Goal: Task Accomplishment & Management: Manage account settings

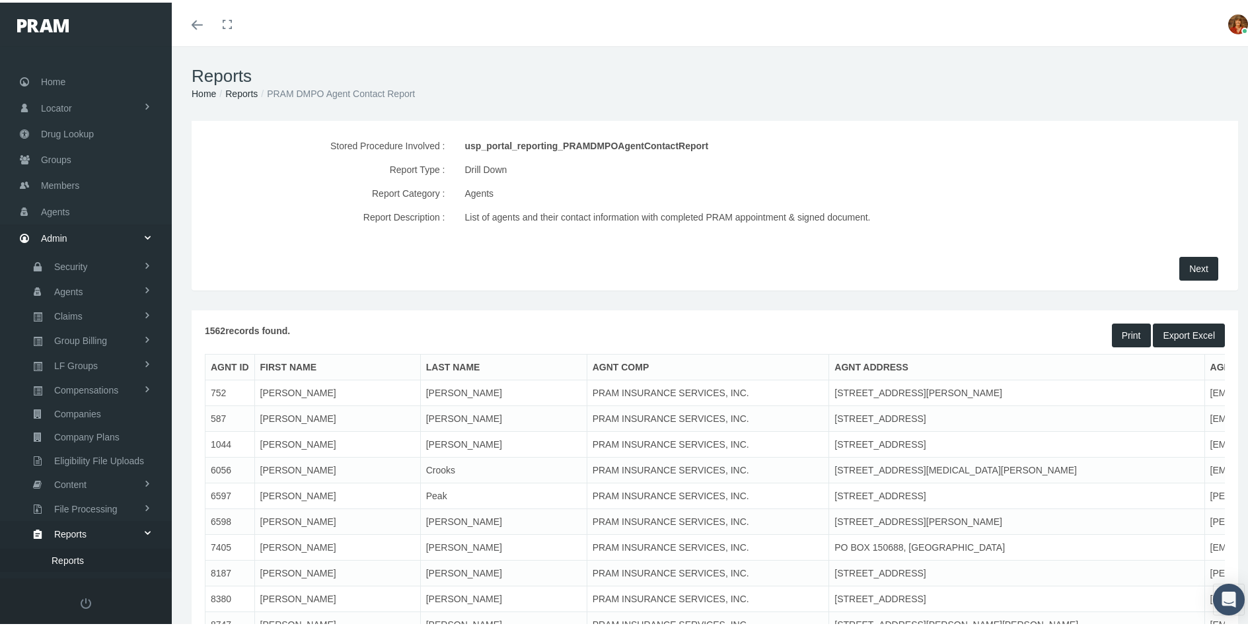
scroll to position [97, 0]
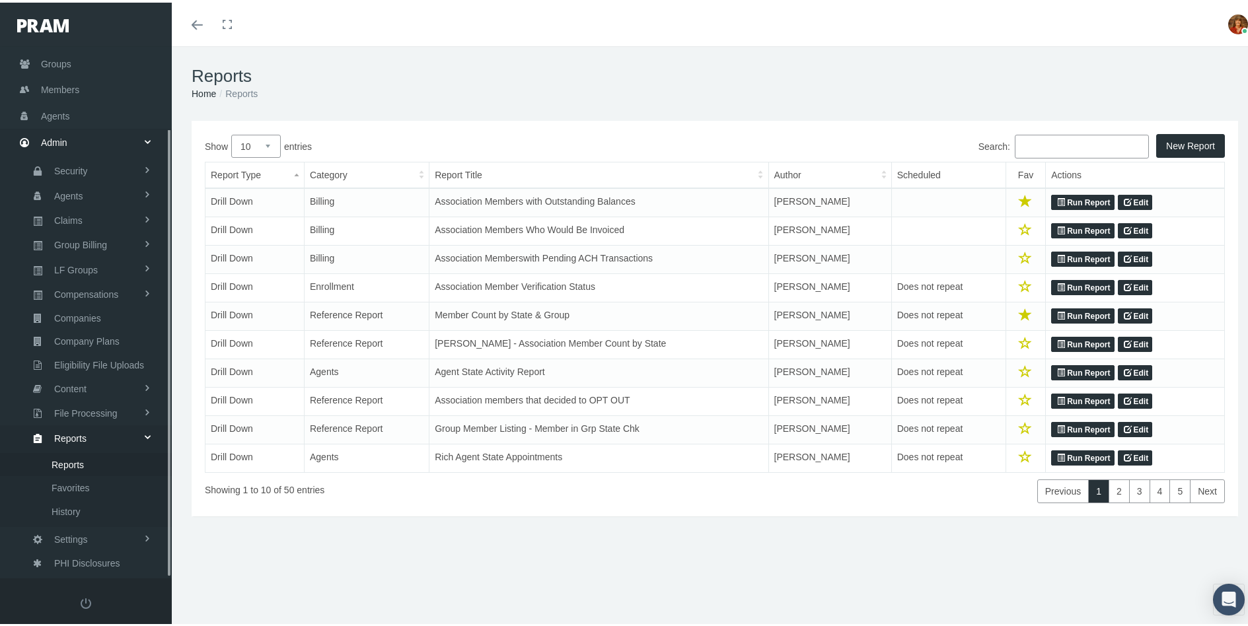
scroll to position [97, 0]
click at [76, 190] on span "Agents" at bounding box center [68, 193] width 29 height 22
click at [82, 242] on span "Agent State Appt." at bounding box center [88, 243] width 72 height 22
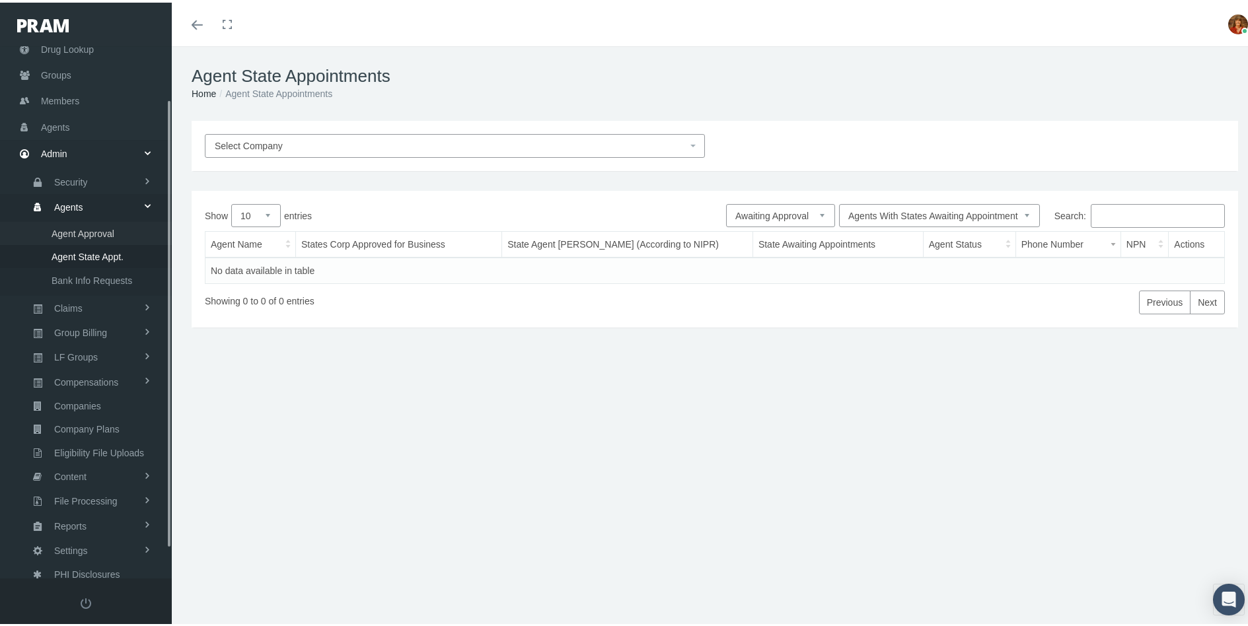
scroll to position [97, 0]
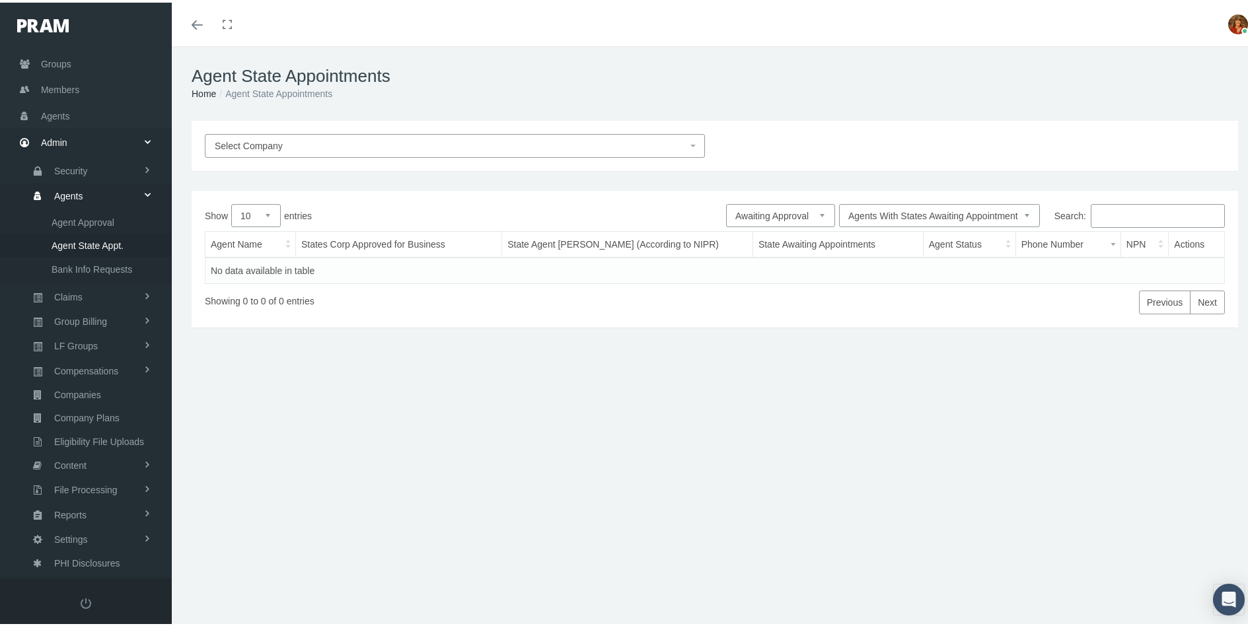
click at [1134, 213] on input "Search:" at bounding box center [1158, 213] width 134 height 24
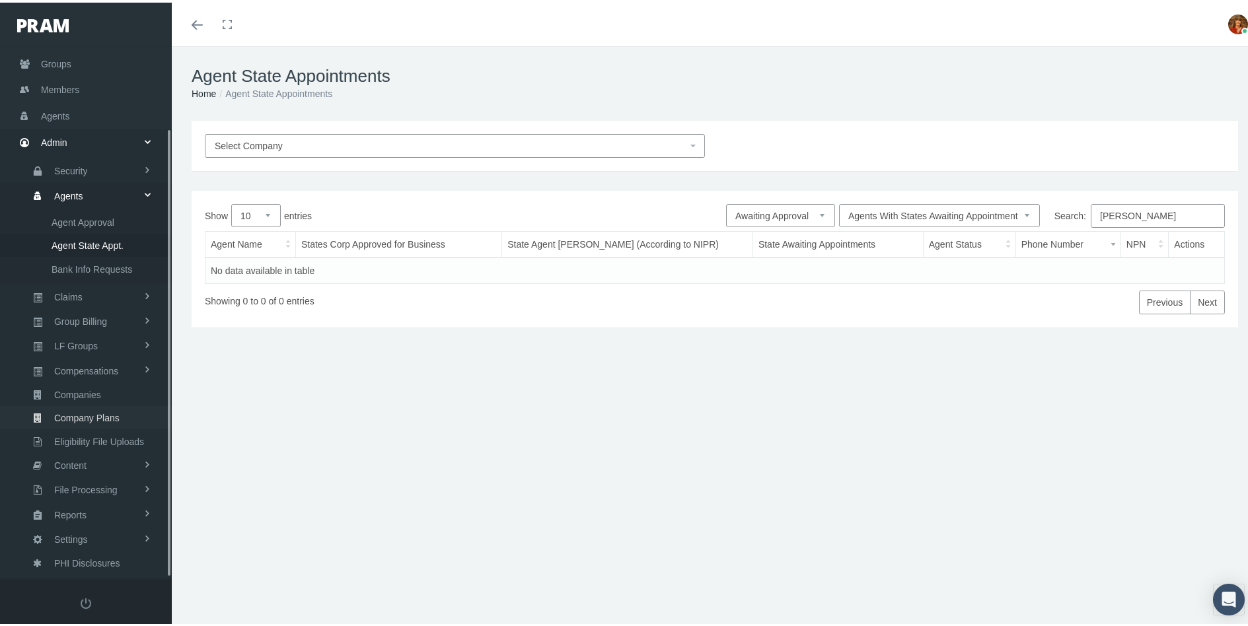
scroll to position [29, 0]
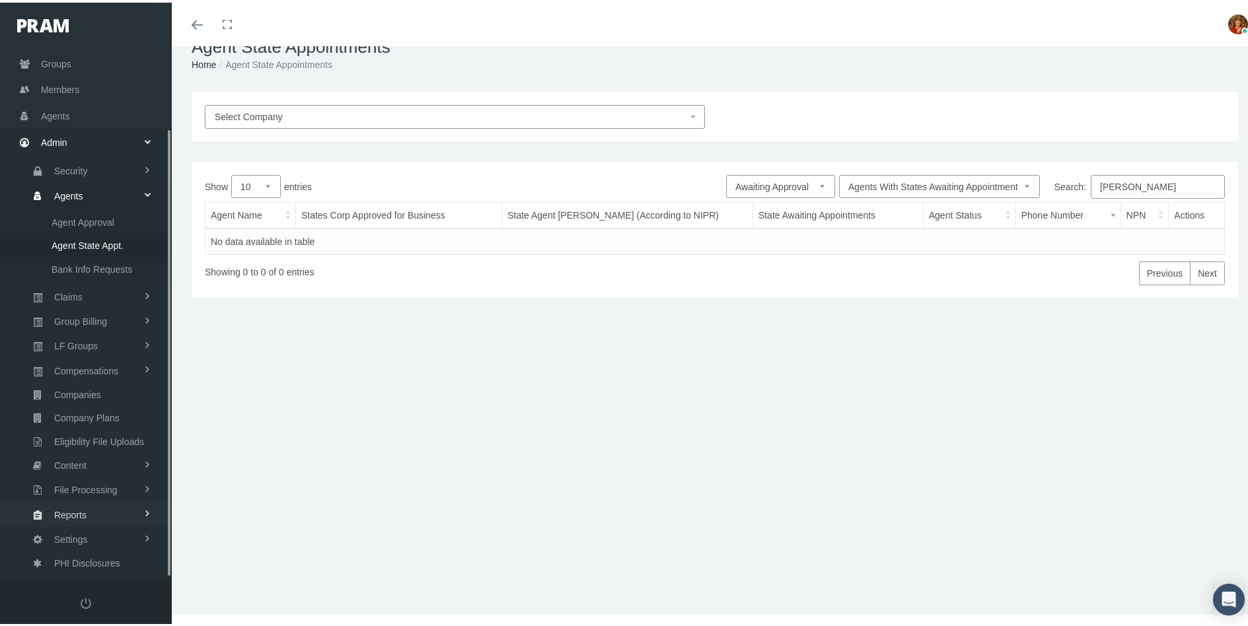
type input "Cintron"
click at [76, 507] on span "Reports" at bounding box center [70, 512] width 32 height 22
click at [77, 486] on span "Favorites" at bounding box center [71, 485] width 38 height 22
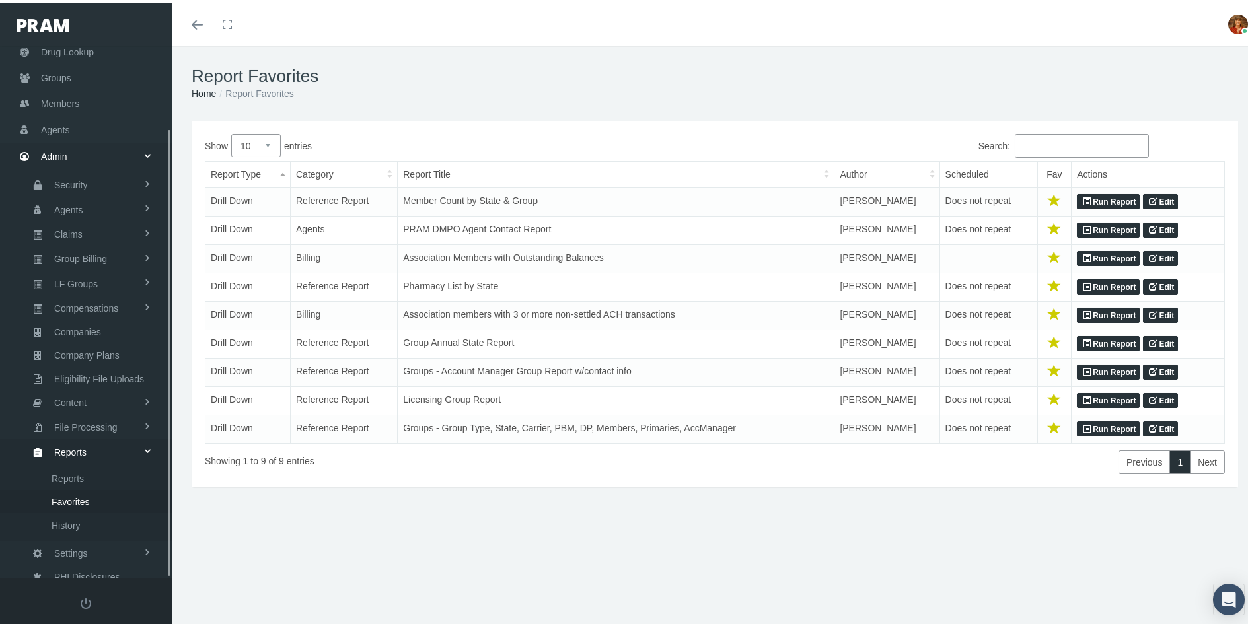
scroll to position [97, 0]
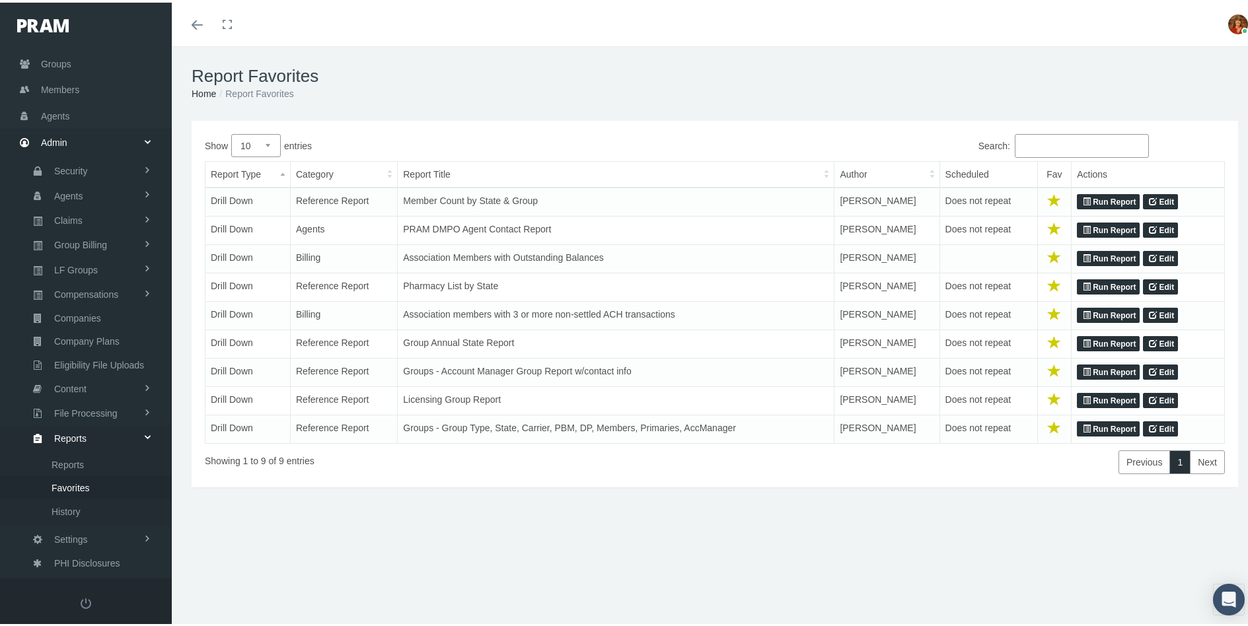
click at [1110, 226] on link "Run Report" at bounding box center [1108, 228] width 63 height 16
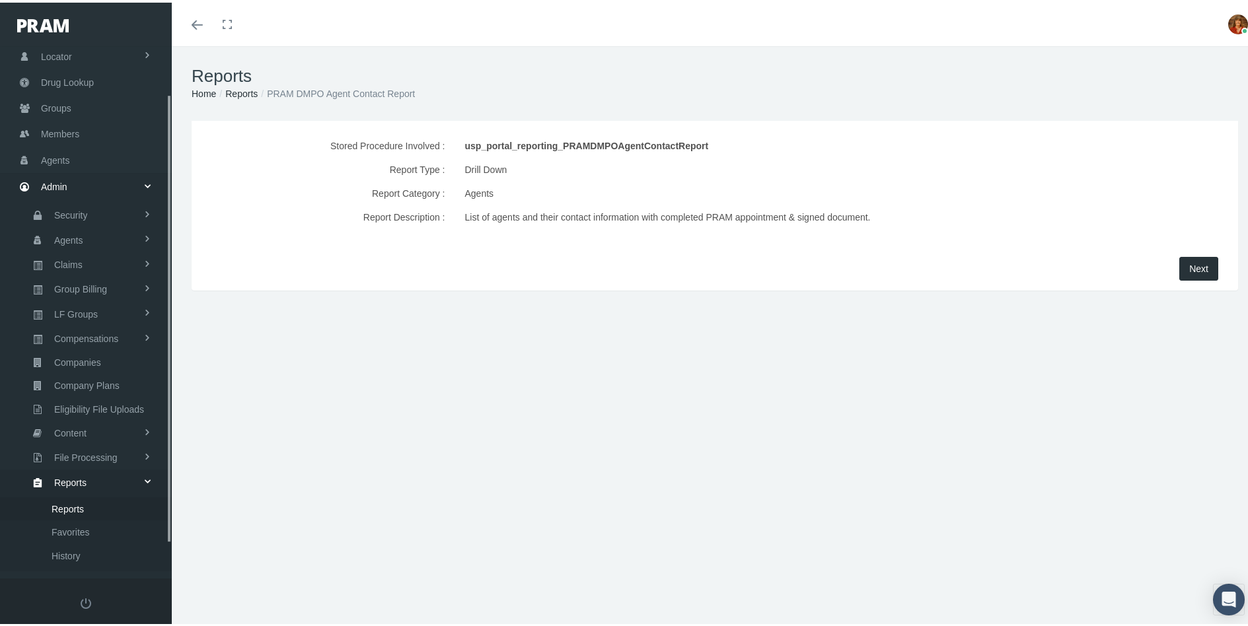
scroll to position [97, 0]
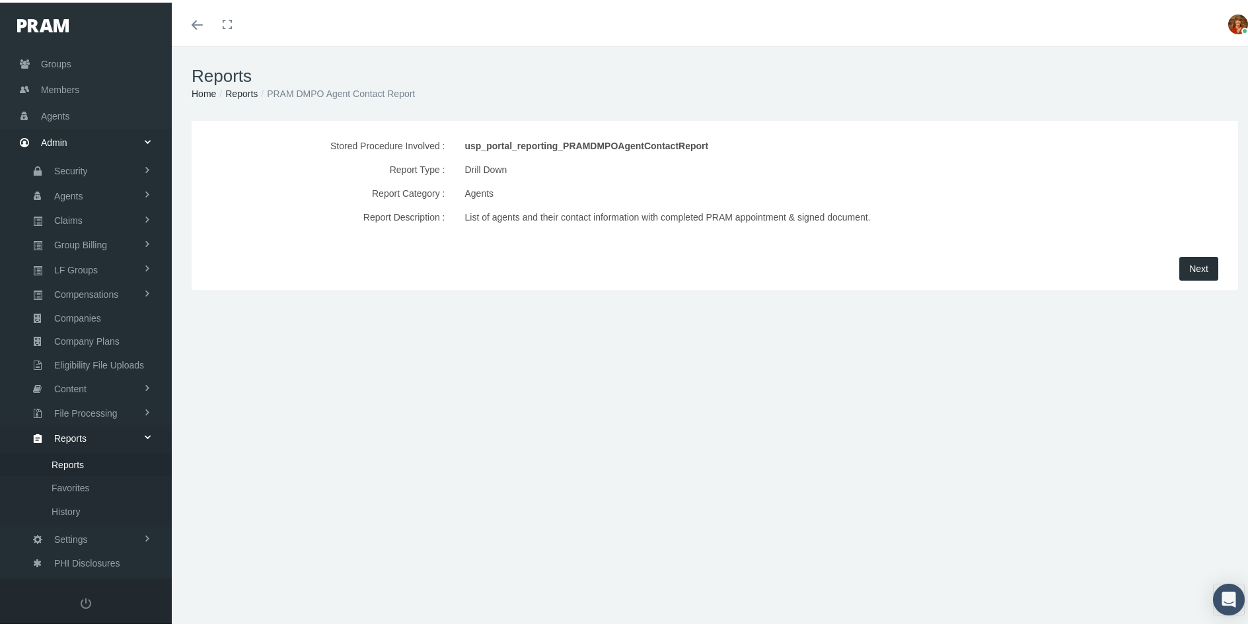
click at [1190, 264] on span "Next" at bounding box center [1198, 266] width 19 height 11
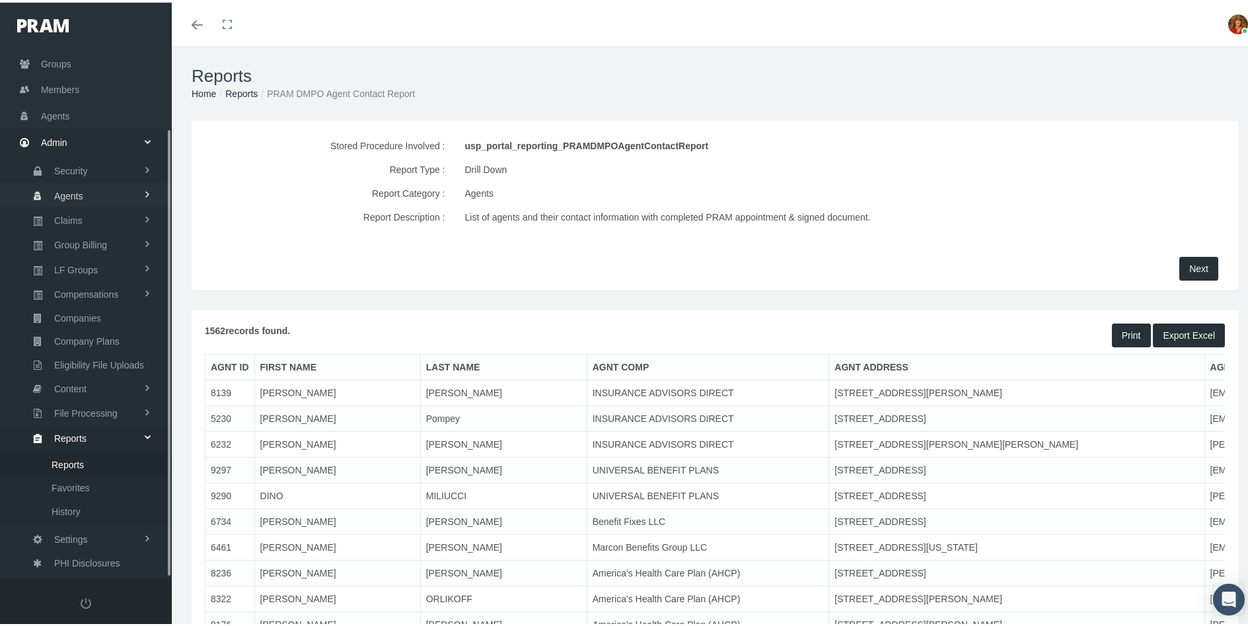
click at [63, 190] on span "Agents" at bounding box center [68, 193] width 29 height 22
click at [79, 217] on span "Agent Approval" at bounding box center [83, 220] width 63 height 22
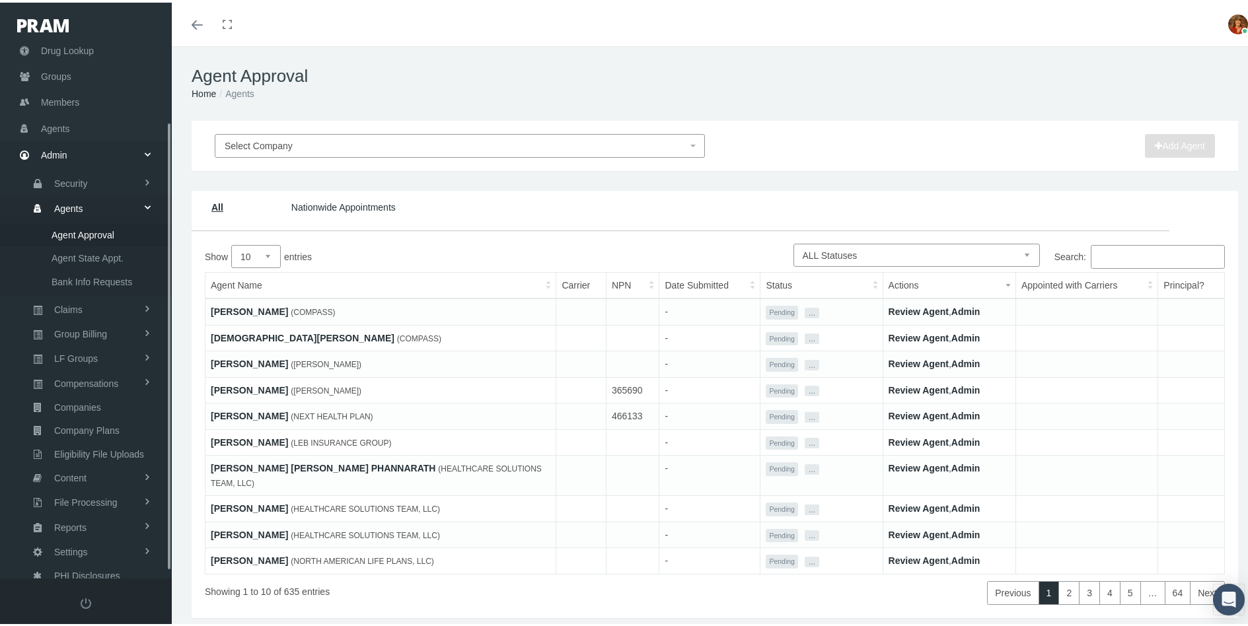
scroll to position [97, 0]
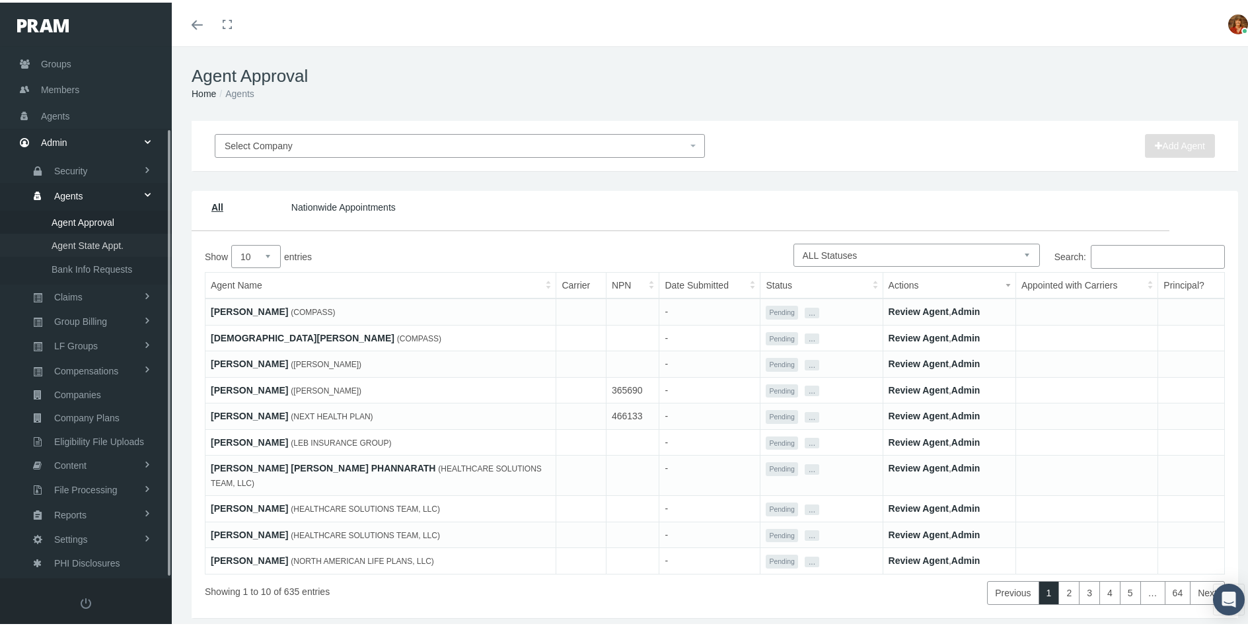
click at [78, 240] on span "Agent State Appt." at bounding box center [88, 243] width 72 height 22
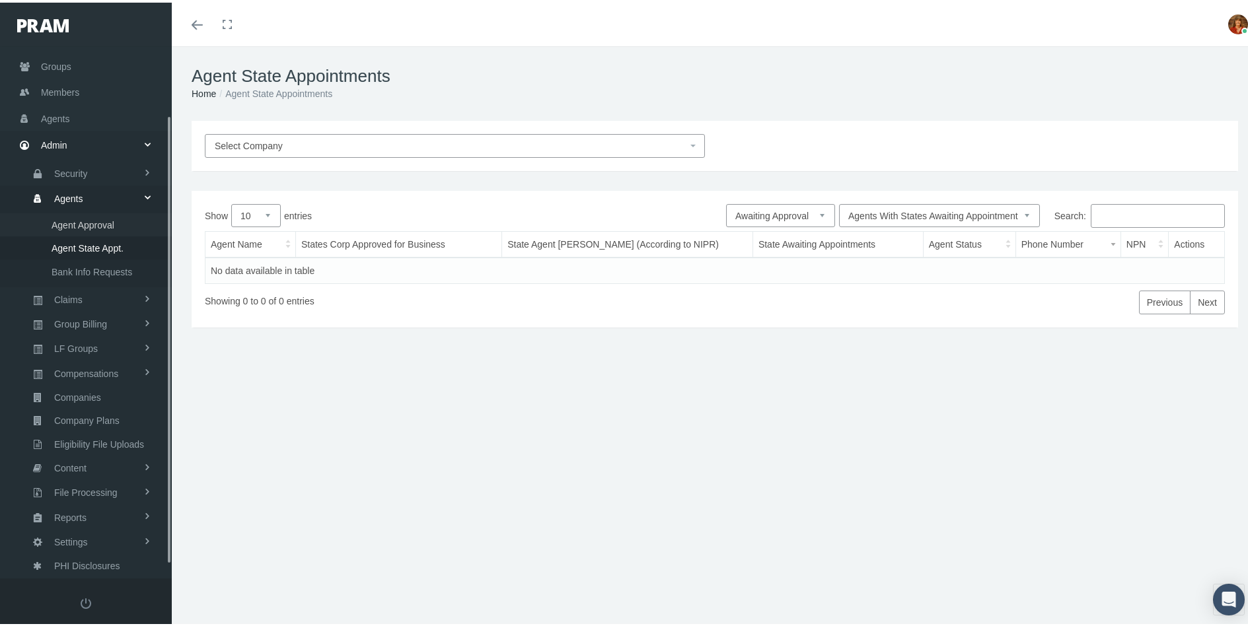
scroll to position [97, 0]
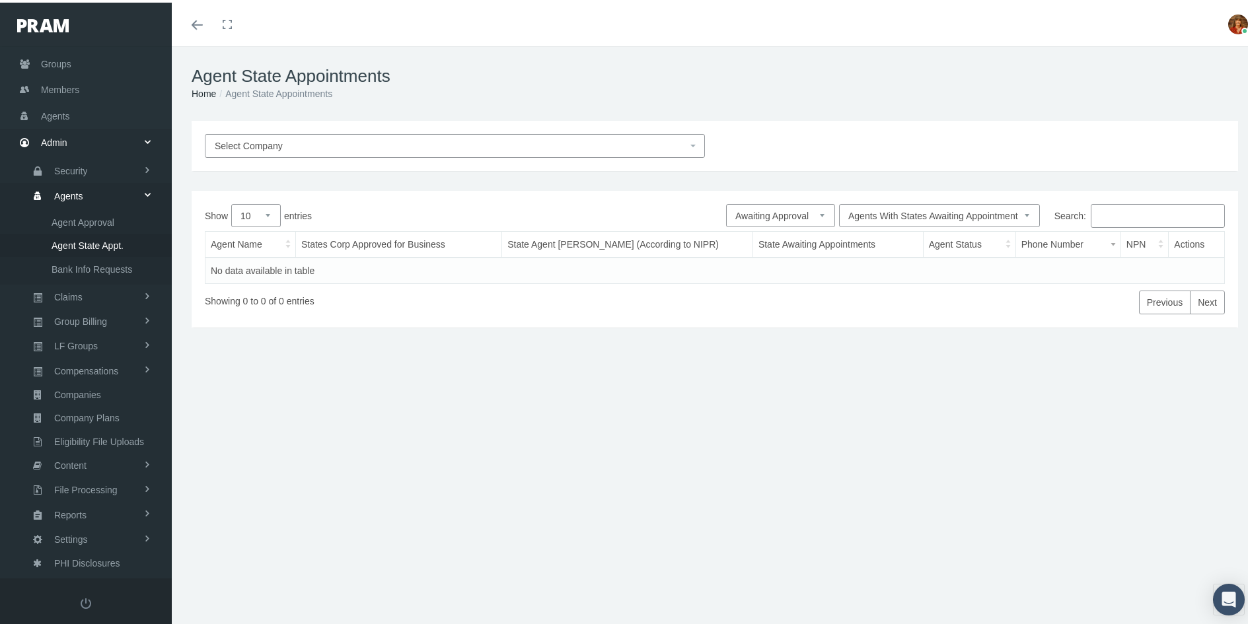
click at [1110, 213] on input "Search:" at bounding box center [1158, 213] width 134 height 24
type input "Benjamin Ward"
click at [879, 214] on select "All Agents Agents With States Awaiting Appointment" at bounding box center [939, 212] width 201 height 23
click at [785, 215] on select "Pending Approved Awaiting Approval More Info Required Rejected On Hold Suspende…" at bounding box center [780, 212] width 109 height 23
select select "1"
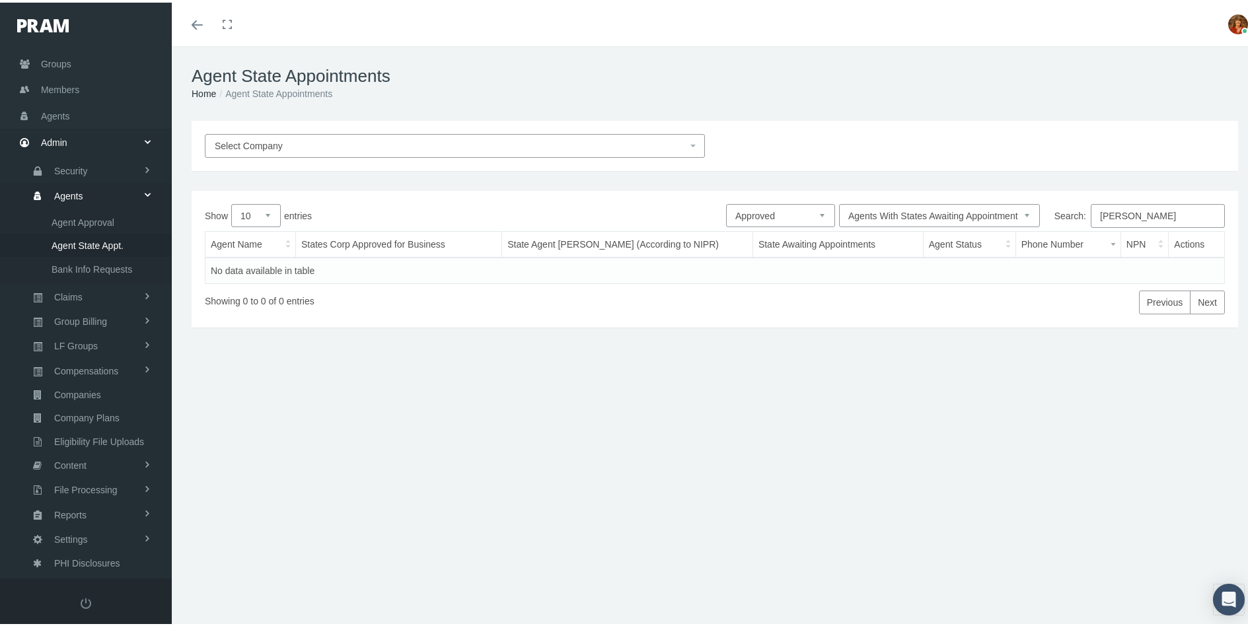
click at [726, 201] on select "Pending Approved Awaiting Approval More Info Required Rejected On Hold Suspende…" at bounding box center [780, 212] width 109 height 23
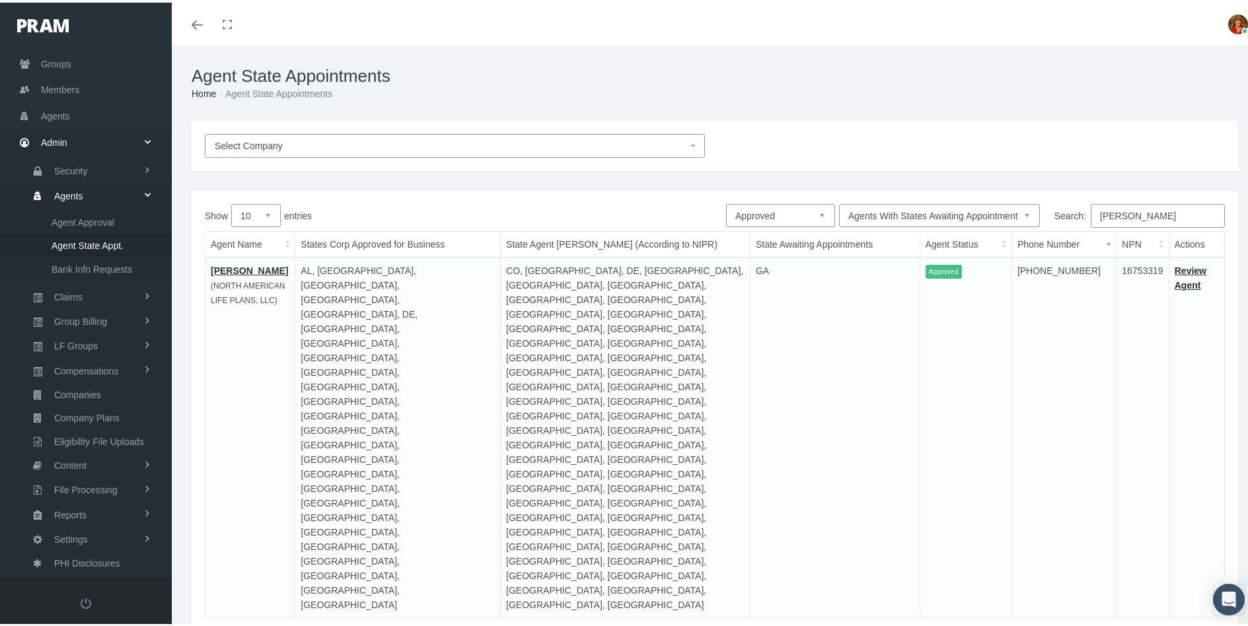
click at [261, 268] on link "Benjamin Ward" at bounding box center [249, 268] width 77 height 11
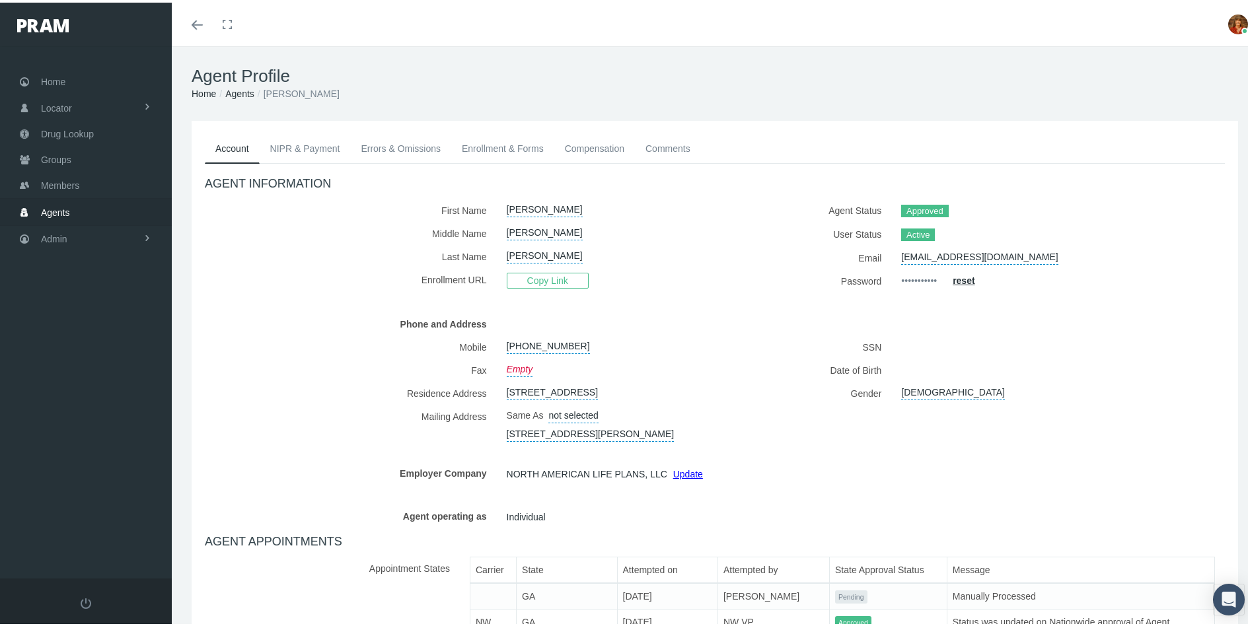
click at [499, 146] on link "Enrollment & Forms" at bounding box center [502, 145] width 103 height 29
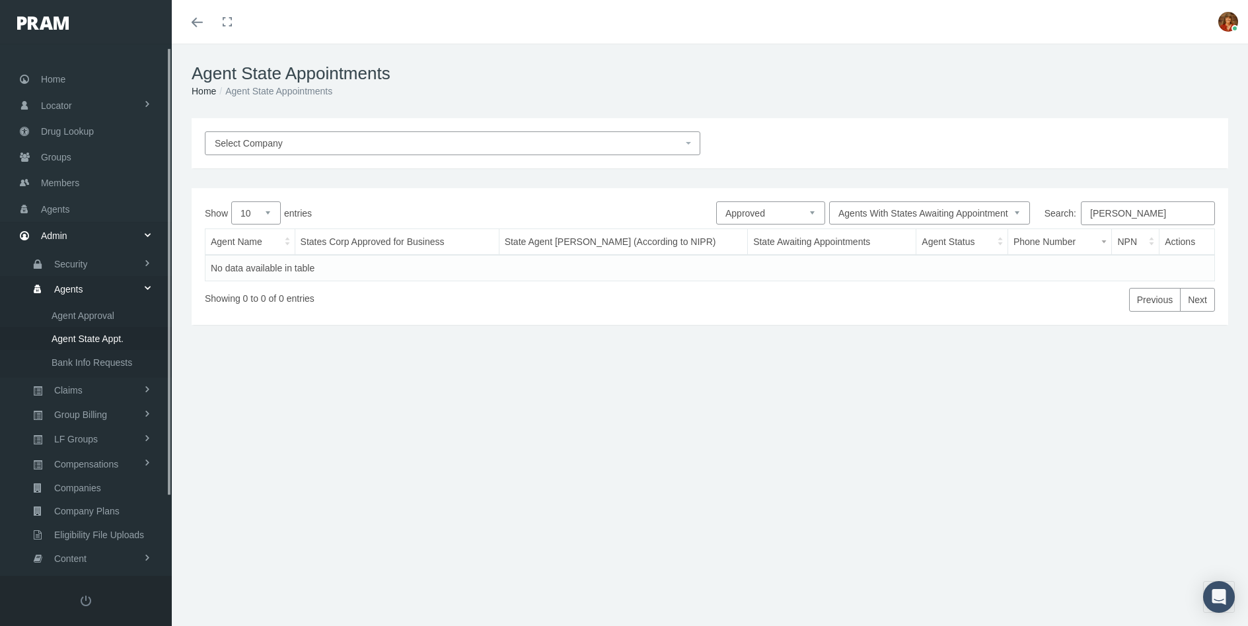
select select "1"
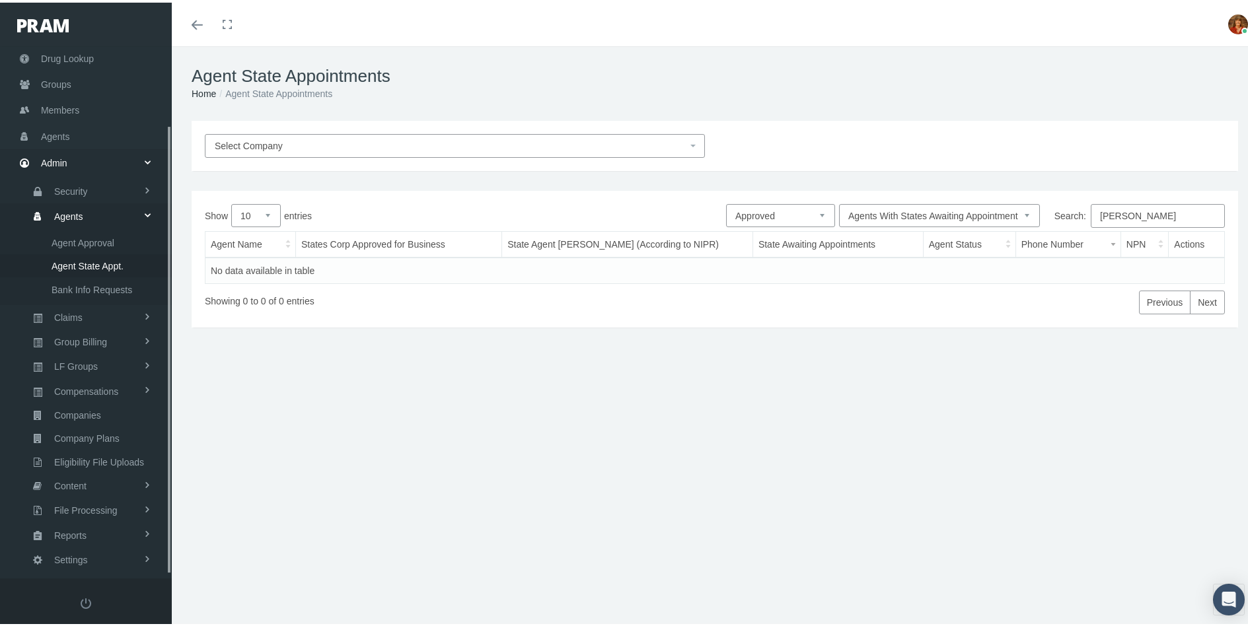
scroll to position [97, 0]
click at [78, 505] on span "Reports" at bounding box center [70, 512] width 32 height 22
click at [79, 484] on span "Favorites" at bounding box center [71, 485] width 38 height 22
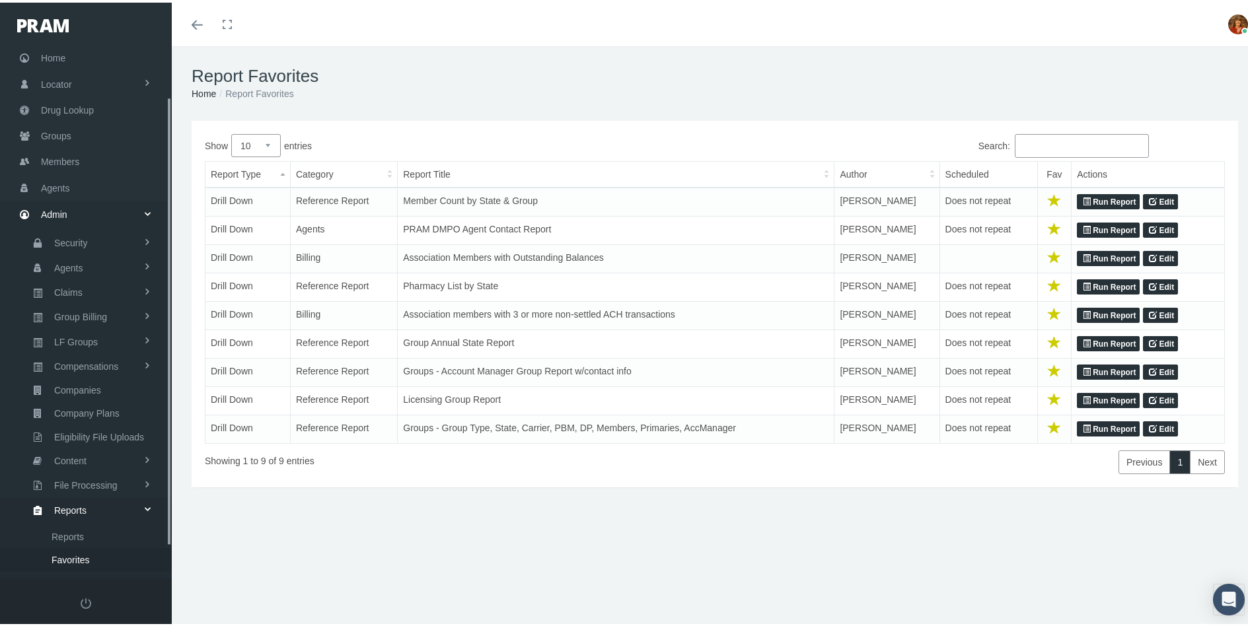
scroll to position [97, 0]
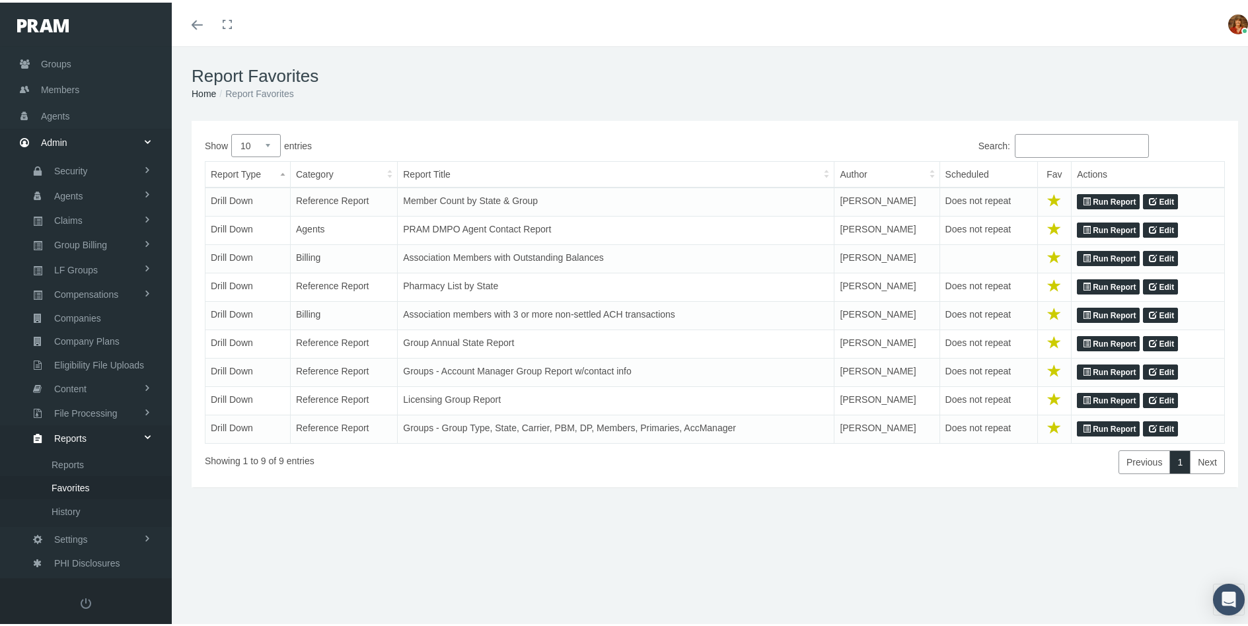
click at [1105, 228] on link "Run Report" at bounding box center [1108, 228] width 63 height 16
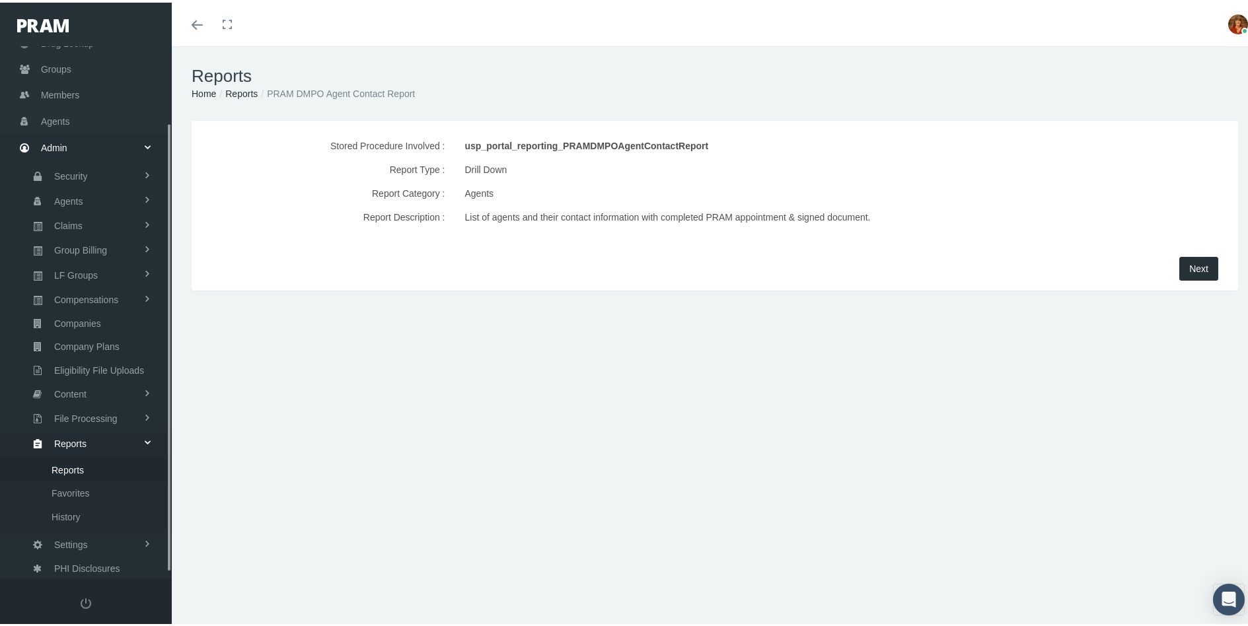
scroll to position [97, 0]
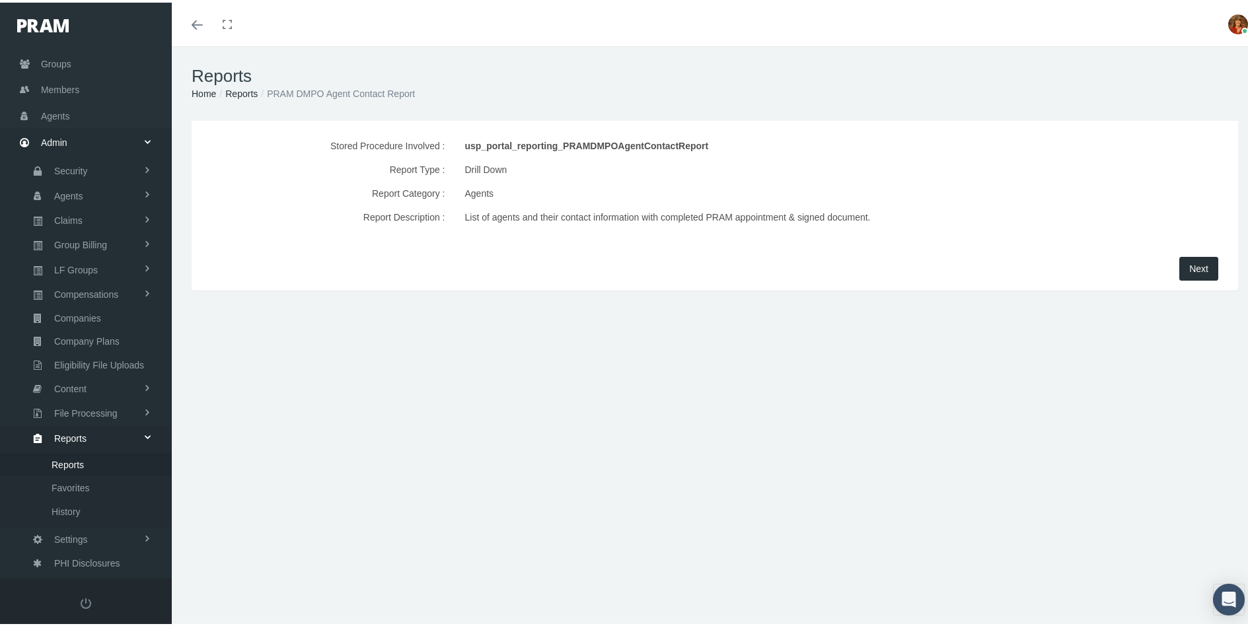
click at [1189, 264] on span "Next" at bounding box center [1198, 266] width 19 height 11
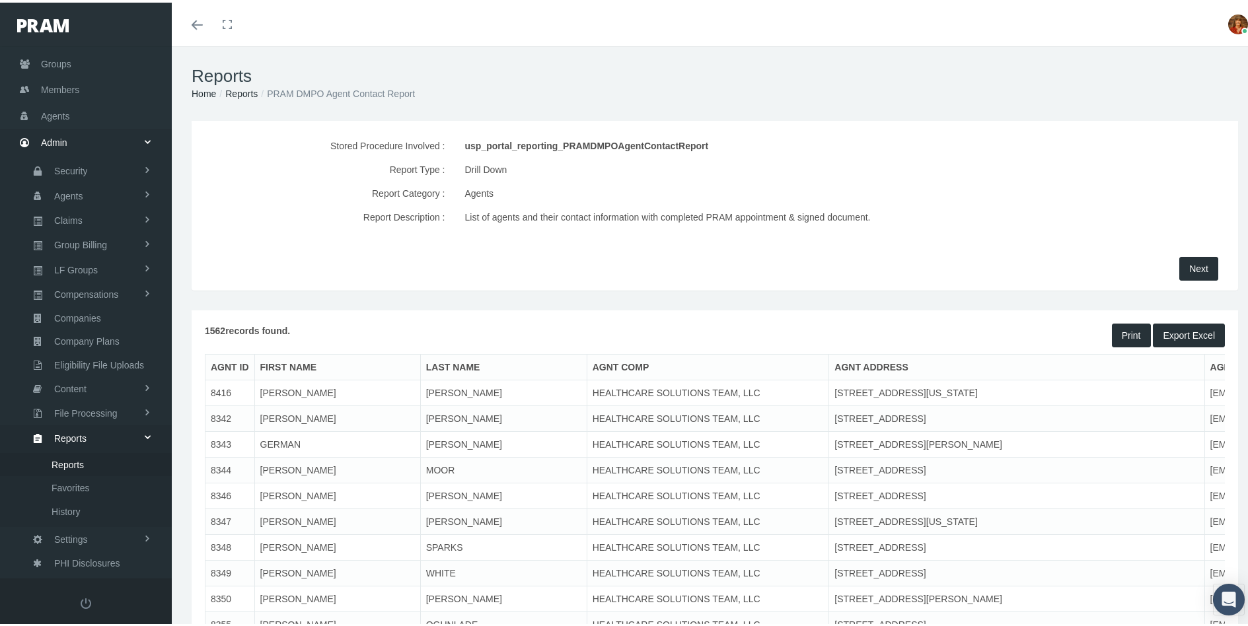
click at [1183, 332] on button "Export Excel" at bounding box center [1189, 333] width 72 height 24
